Goal: Ask a question

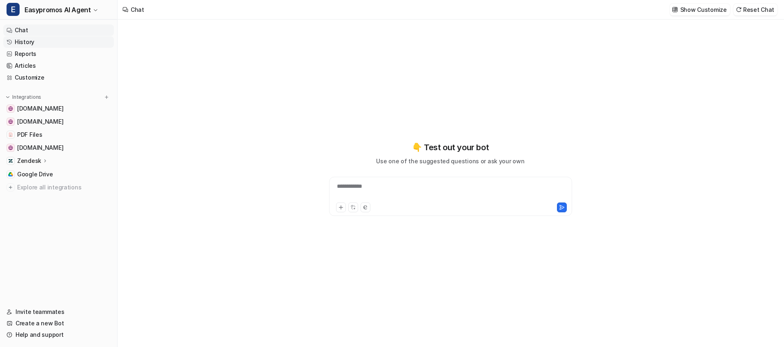
click at [63, 39] on link "History" at bounding box center [58, 41] width 111 height 11
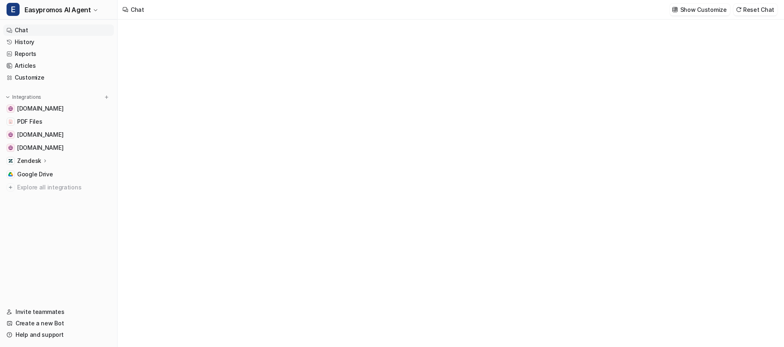
type textarea "**********"
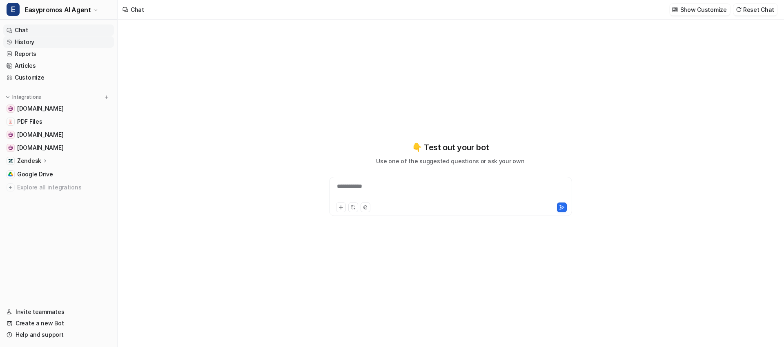
click at [74, 45] on link "History" at bounding box center [58, 41] width 111 height 11
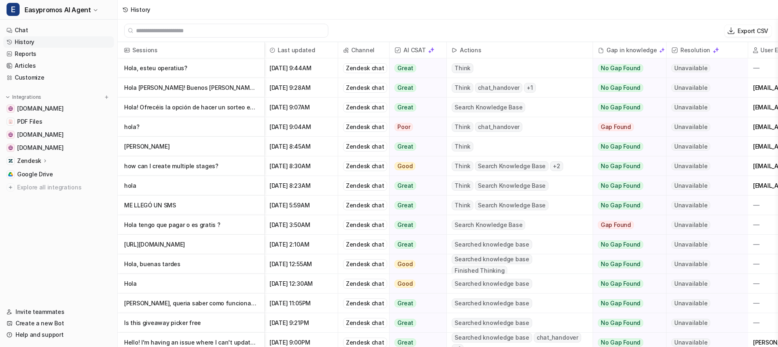
click at [162, 70] on p "Hola, esteu operatius?" at bounding box center [190, 68] width 133 height 20
click at [187, 91] on p "Hola Juan! Buenos días! Podrías ayudarnos en una duda" at bounding box center [190, 88] width 133 height 20
click at [174, 107] on p "Hola! Ofrecéis la opción de hacer un sorteo en tiktok?" at bounding box center [190, 108] width 133 height 20
click at [174, 81] on p "Hola Juan! Buenos días! Podrías ayudarnos en una duda" at bounding box center [190, 88] width 133 height 20
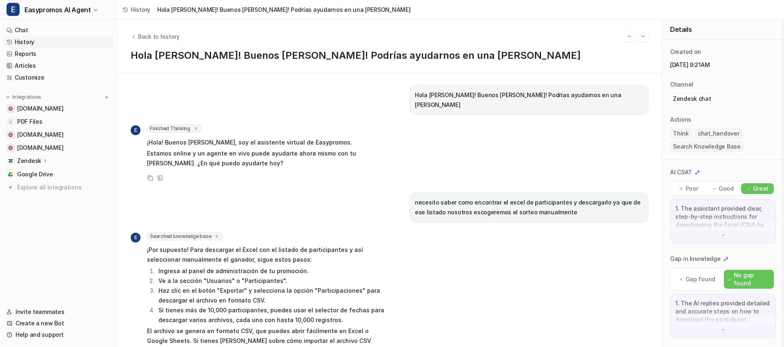
click at [28, 36] on link "History" at bounding box center [58, 41] width 111 height 11
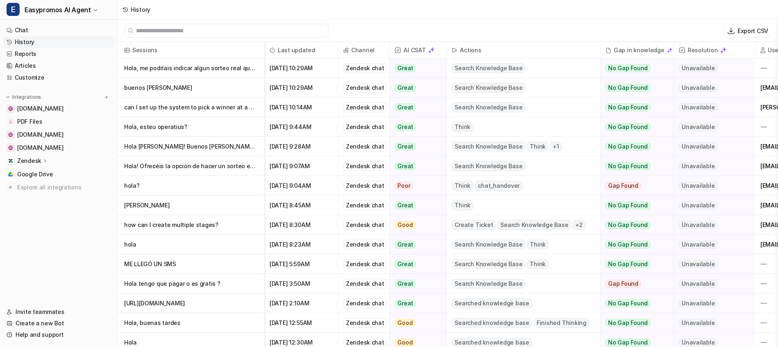
click at [47, 42] on link "History" at bounding box center [58, 41] width 111 height 11
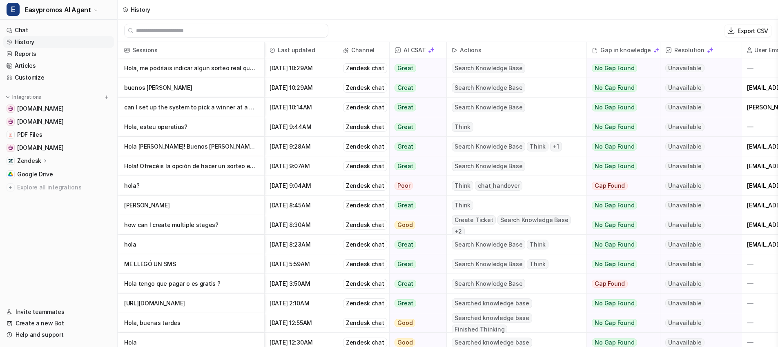
click at [194, 67] on p "Hola, me podríais indicar algun sorteo real que tengáis activo en la plataforma" at bounding box center [190, 68] width 133 height 20
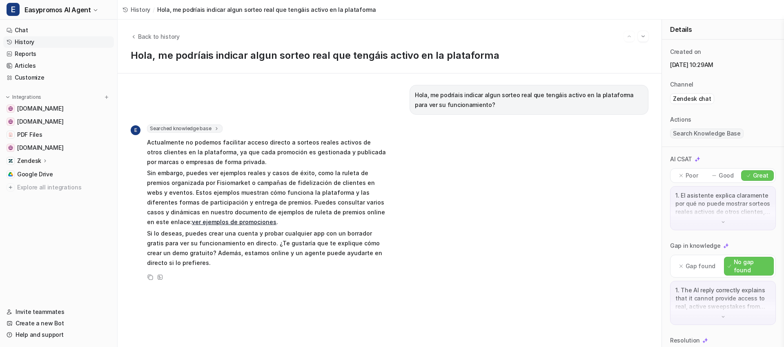
click at [276, 218] on link "ver ejemplos de promociones" at bounding box center [234, 221] width 85 height 7
